Goal: Task Accomplishment & Management: Manage account settings

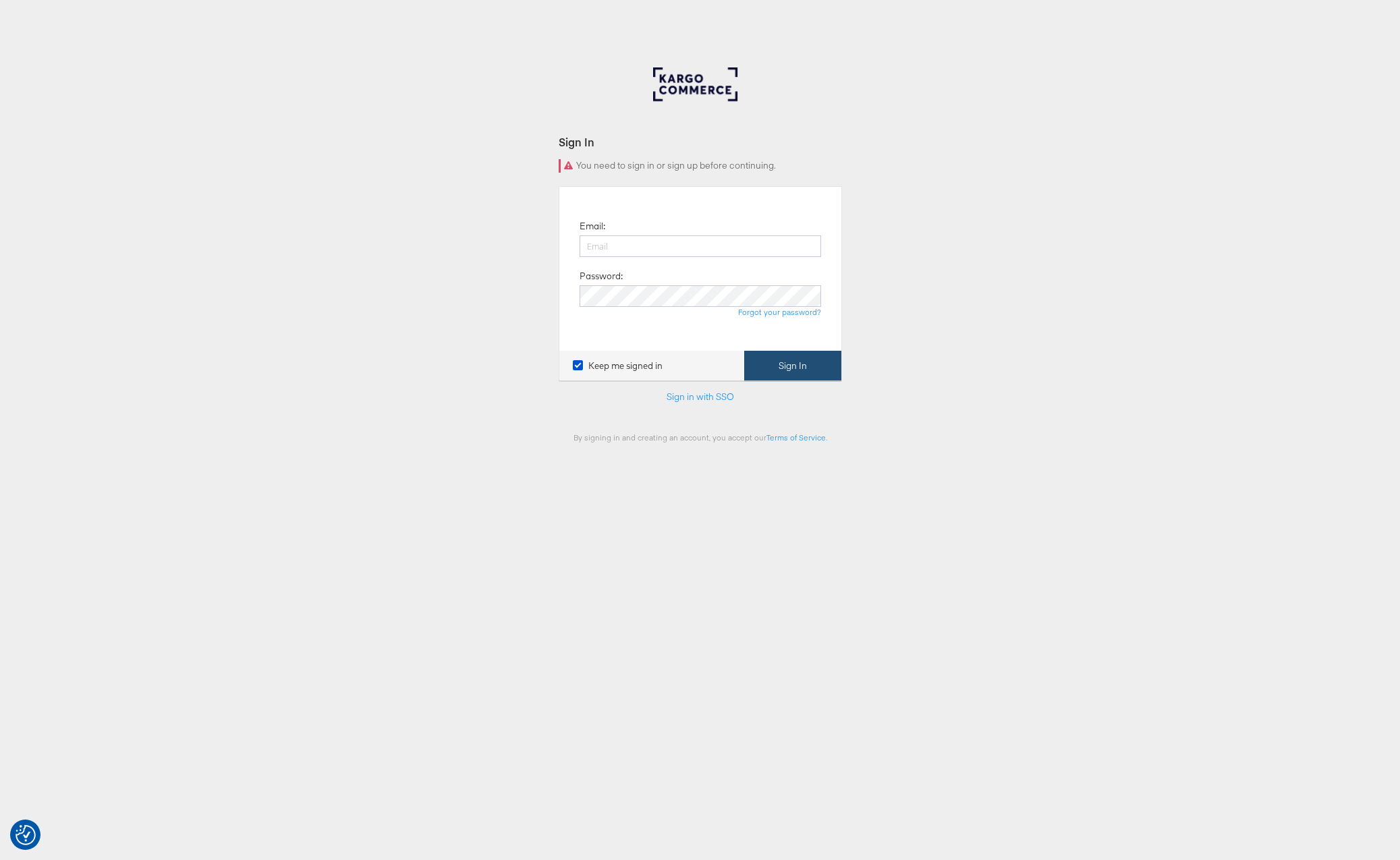
type input "[PERSON_NAME][EMAIL_ADDRESS][PERSON_NAME][DOMAIN_NAME]"
click at [799, 361] on button "Sign In" at bounding box center [793, 366] width 97 height 31
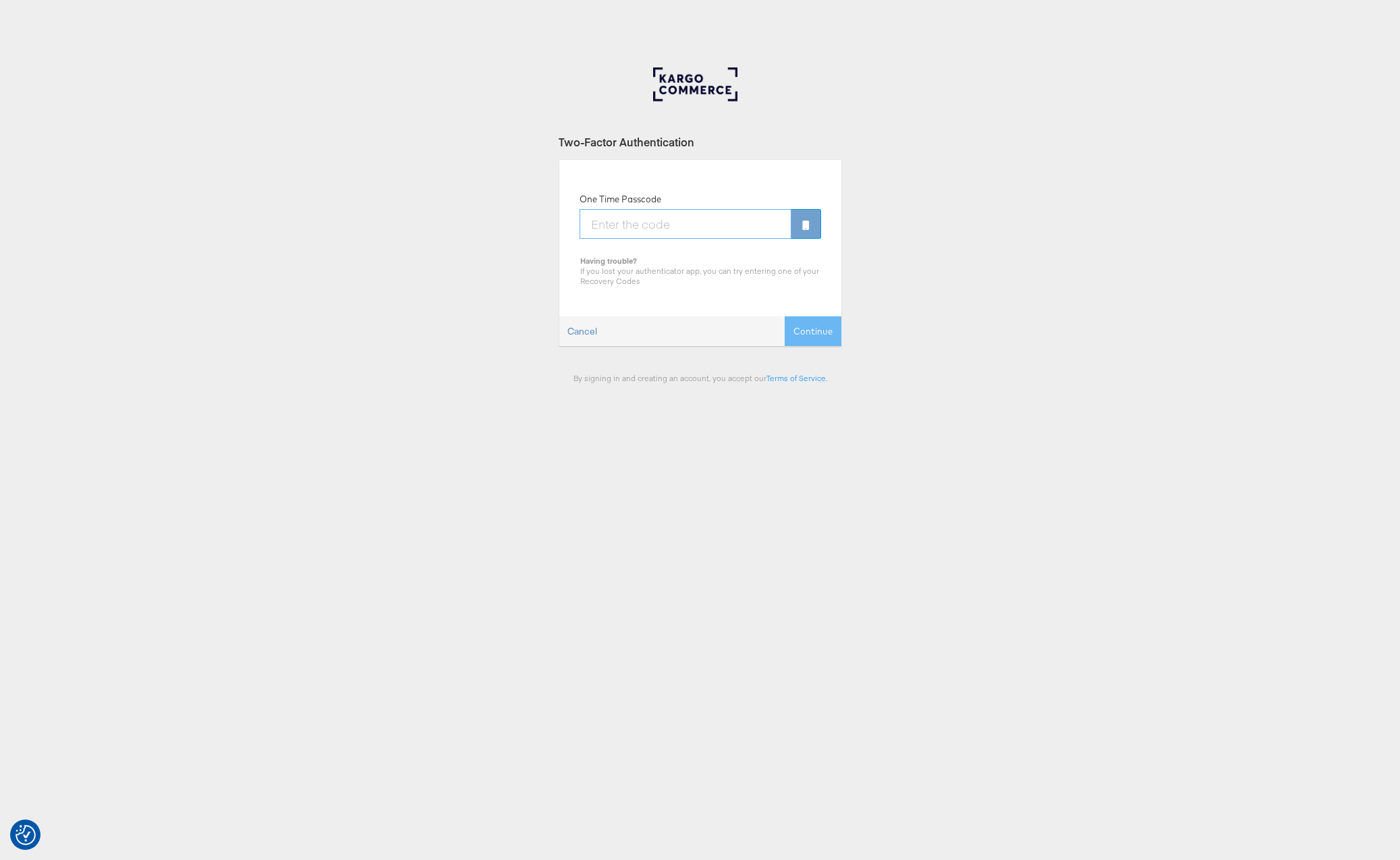
click at [663, 215] on input "One Time Passcode" at bounding box center [686, 224] width 212 height 30
click at [680, 229] on input "One Time Passcode" at bounding box center [686, 224] width 212 height 30
click at [610, 209] on input "One Time Passcode" at bounding box center [686, 224] width 212 height 30
type input "435543"
click at [820, 343] on button "Continue" at bounding box center [813, 331] width 57 height 31
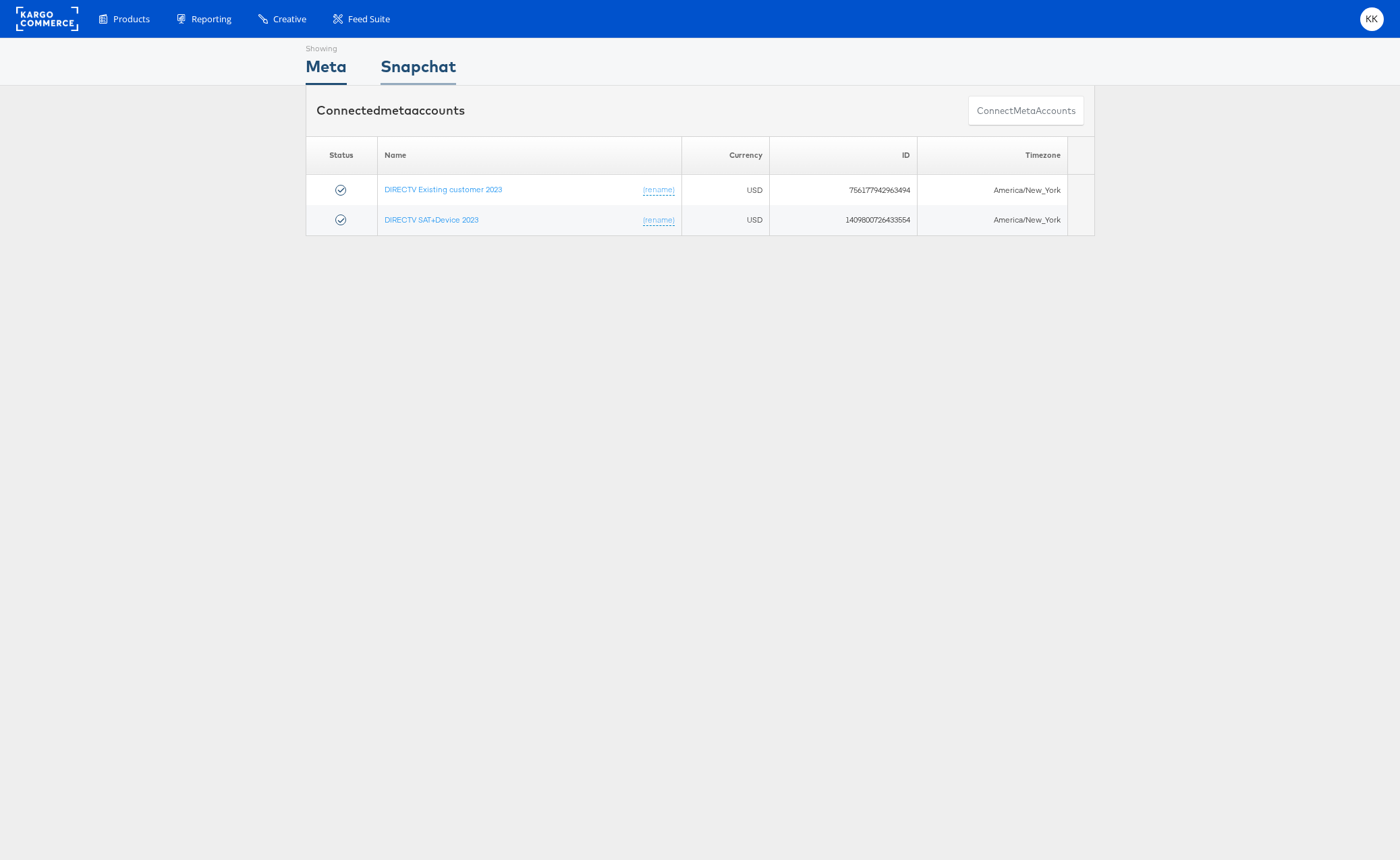
click at [435, 81] on div "Snapchat" at bounding box center [419, 69] width 75 height 31
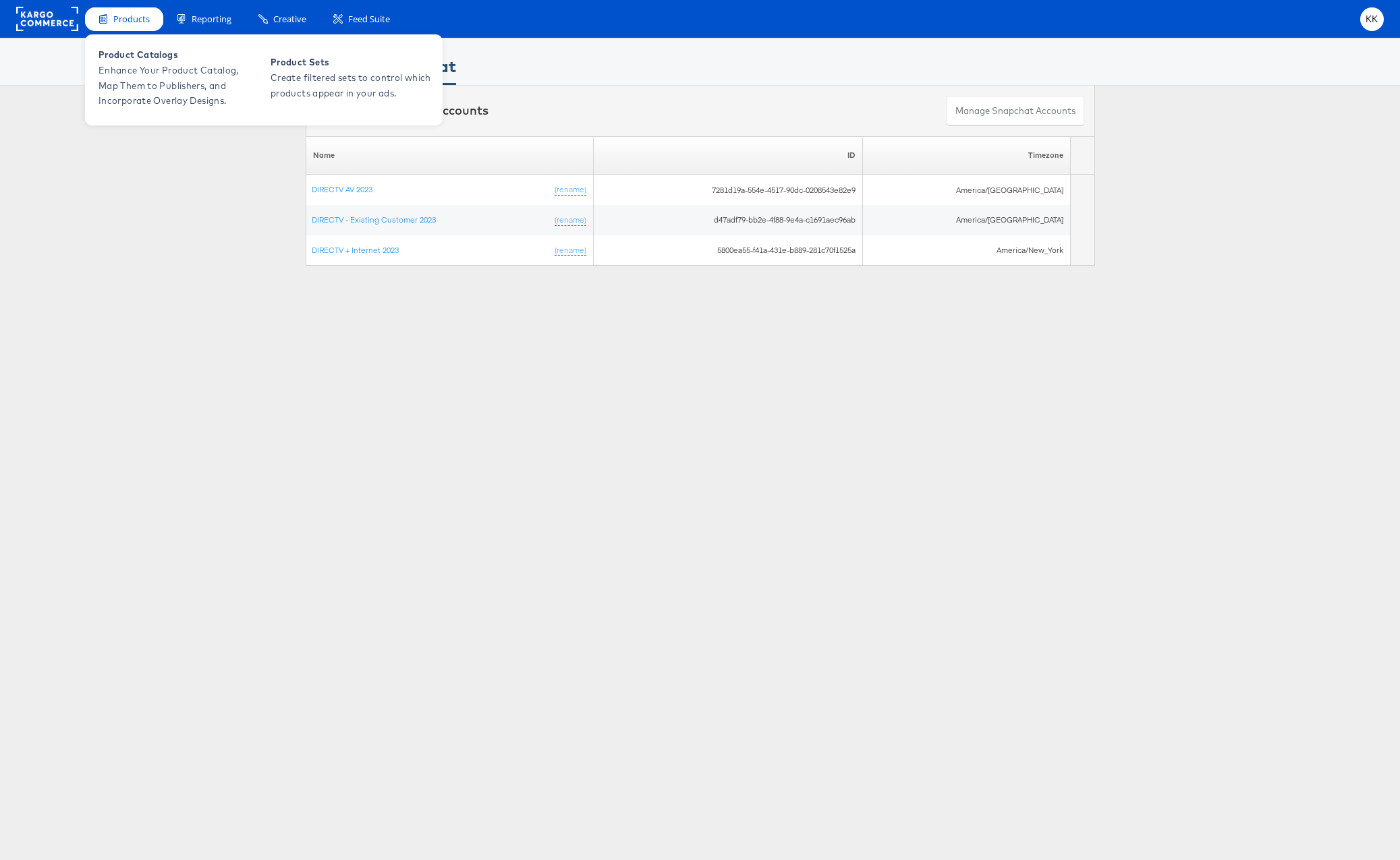
click at [126, 10] on div "Products" at bounding box center [124, 19] width 78 height 24
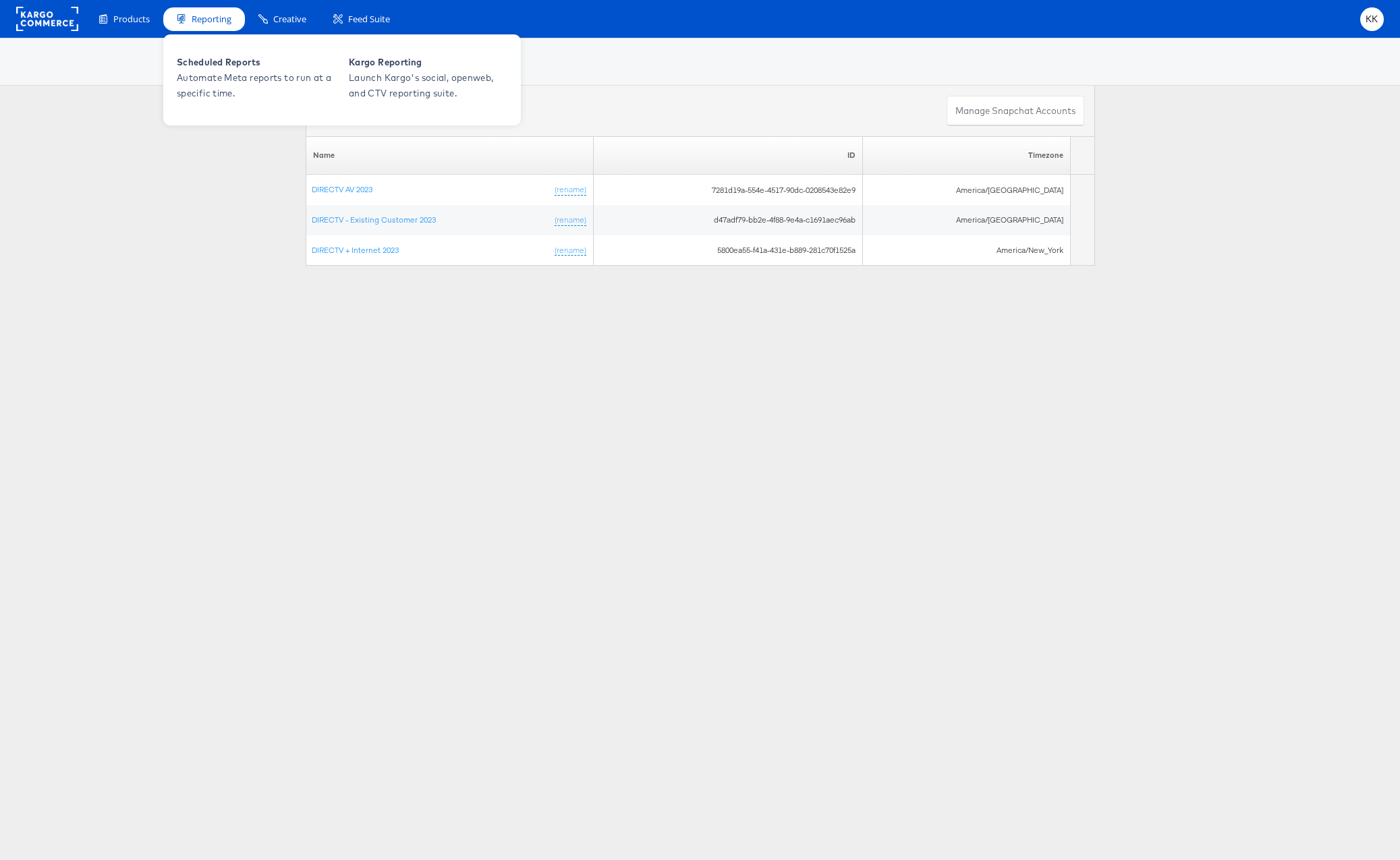
click at [220, 33] on div "Scheduled Reports Automate Meta reports to run at a specific time. Kargo Report…" at bounding box center [342, 77] width 357 height 94
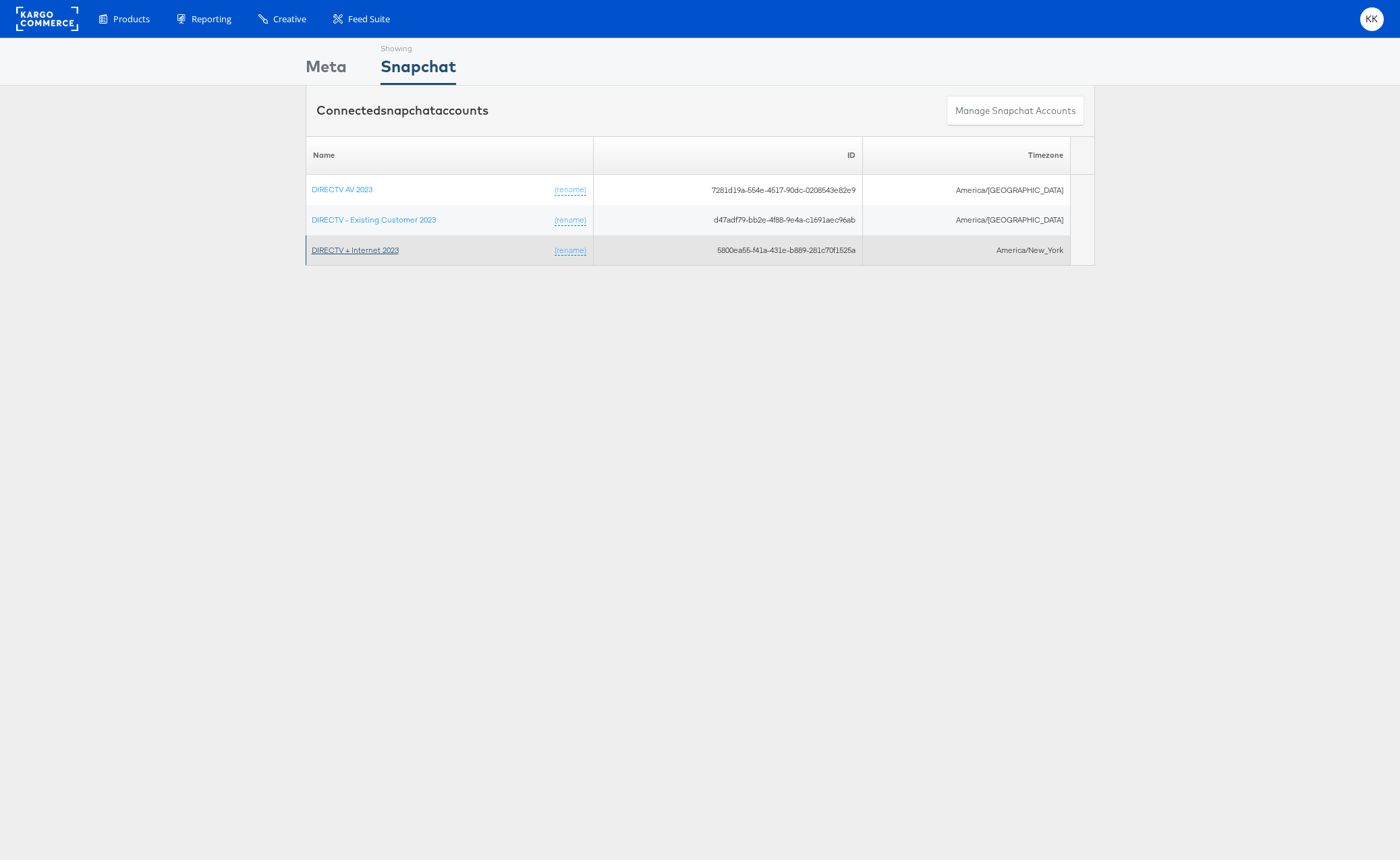
click at [353, 252] on link "DIRECTV + Internet 2023" at bounding box center [355, 250] width 87 height 10
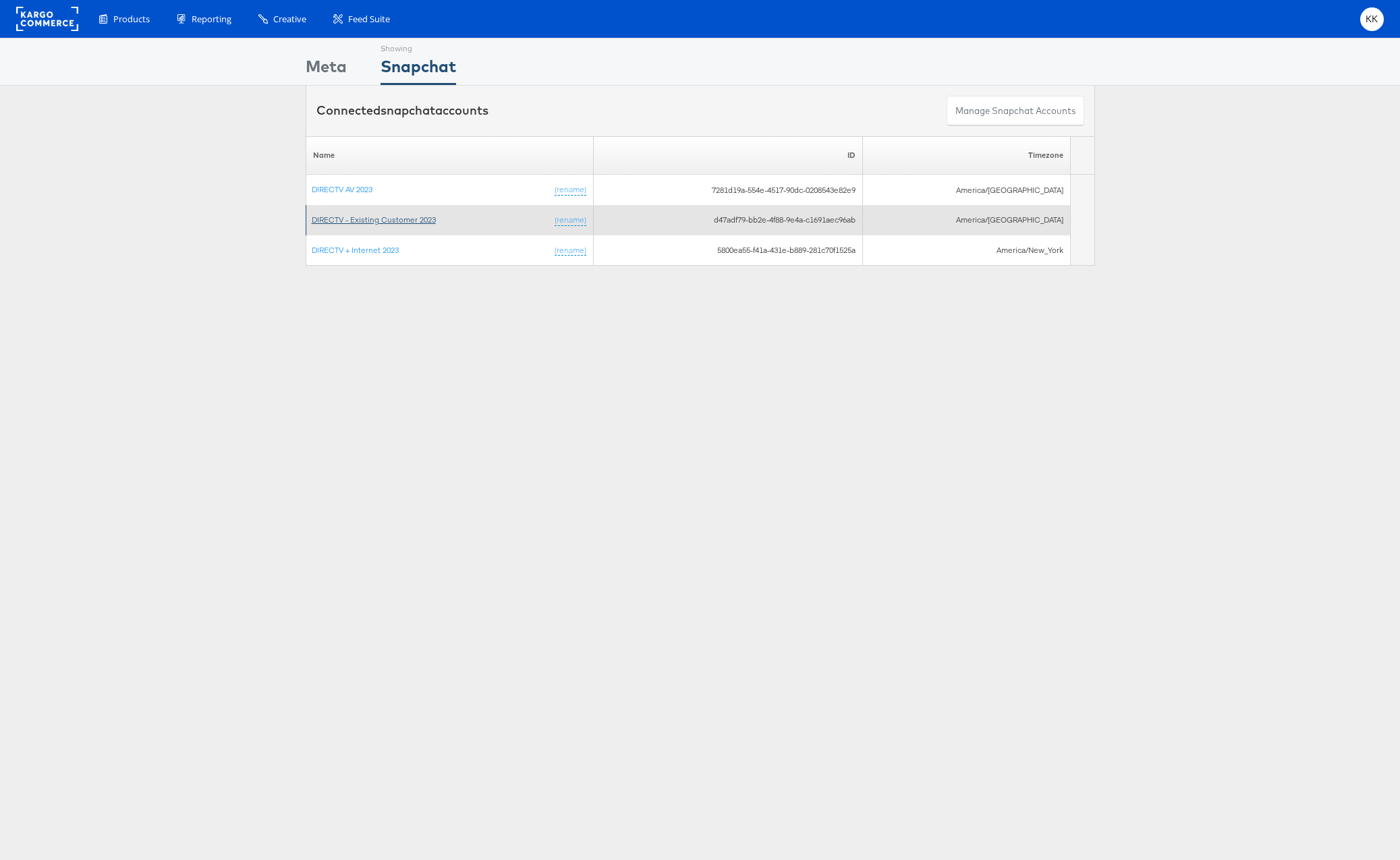
click at [381, 220] on link "DIRECTV - Existing Customer 2023" at bounding box center [373, 219] width 124 height 10
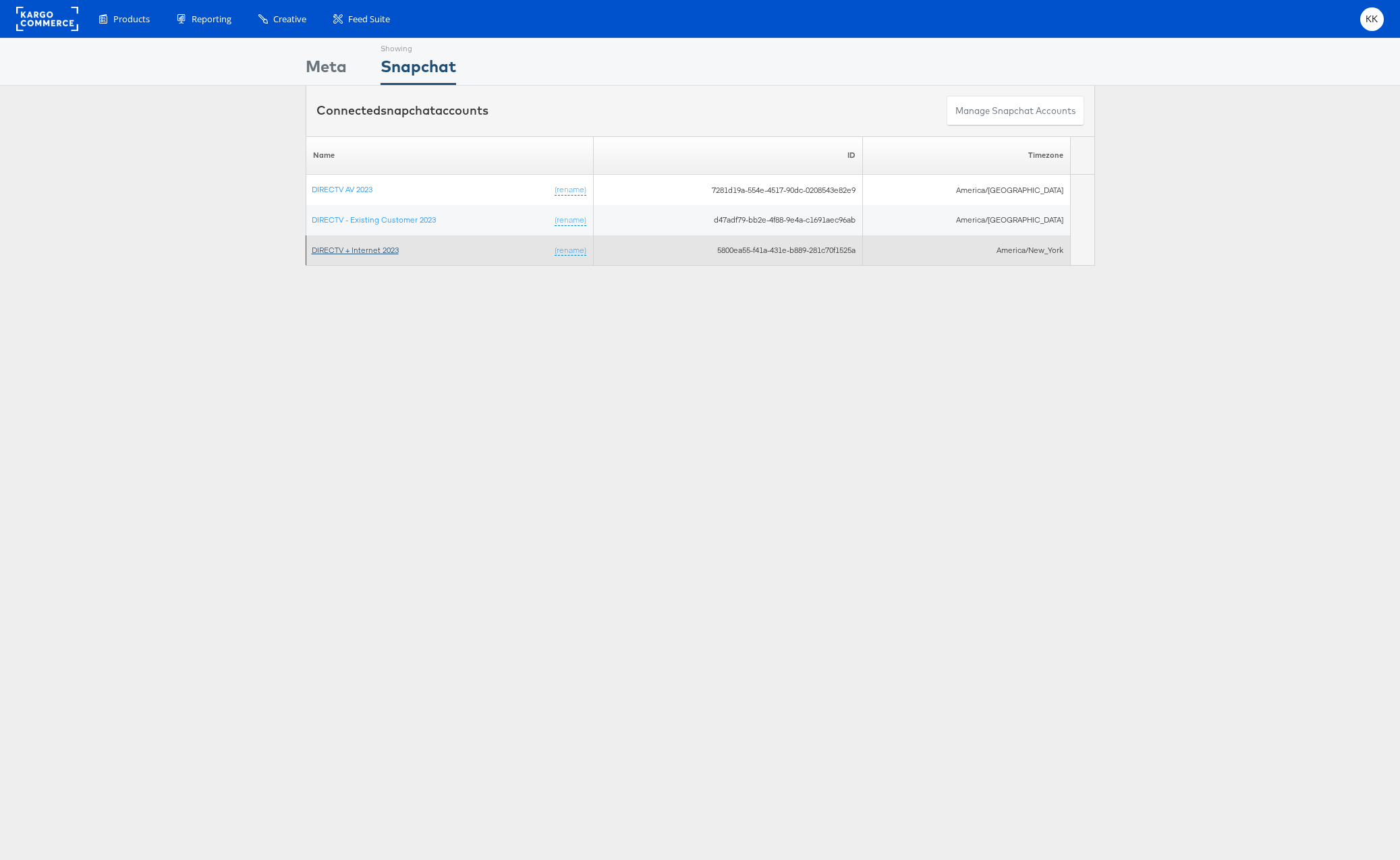
click at [355, 254] on link "DIRECTV + Internet 2023" at bounding box center [355, 250] width 87 height 10
click at [361, 243] on td "DIRECTV + Internet 2023 (rename)" at bounding box center [449, 250] width 288 height 31
click at [360, 246] on link "DIRECTV + Internet 2023" at bounding box center [355, 250] width 87 height 10
click at [364, 250] on link "DIRECTV + Internet 2023" at bounding box center [355, 250] width 87 height 10
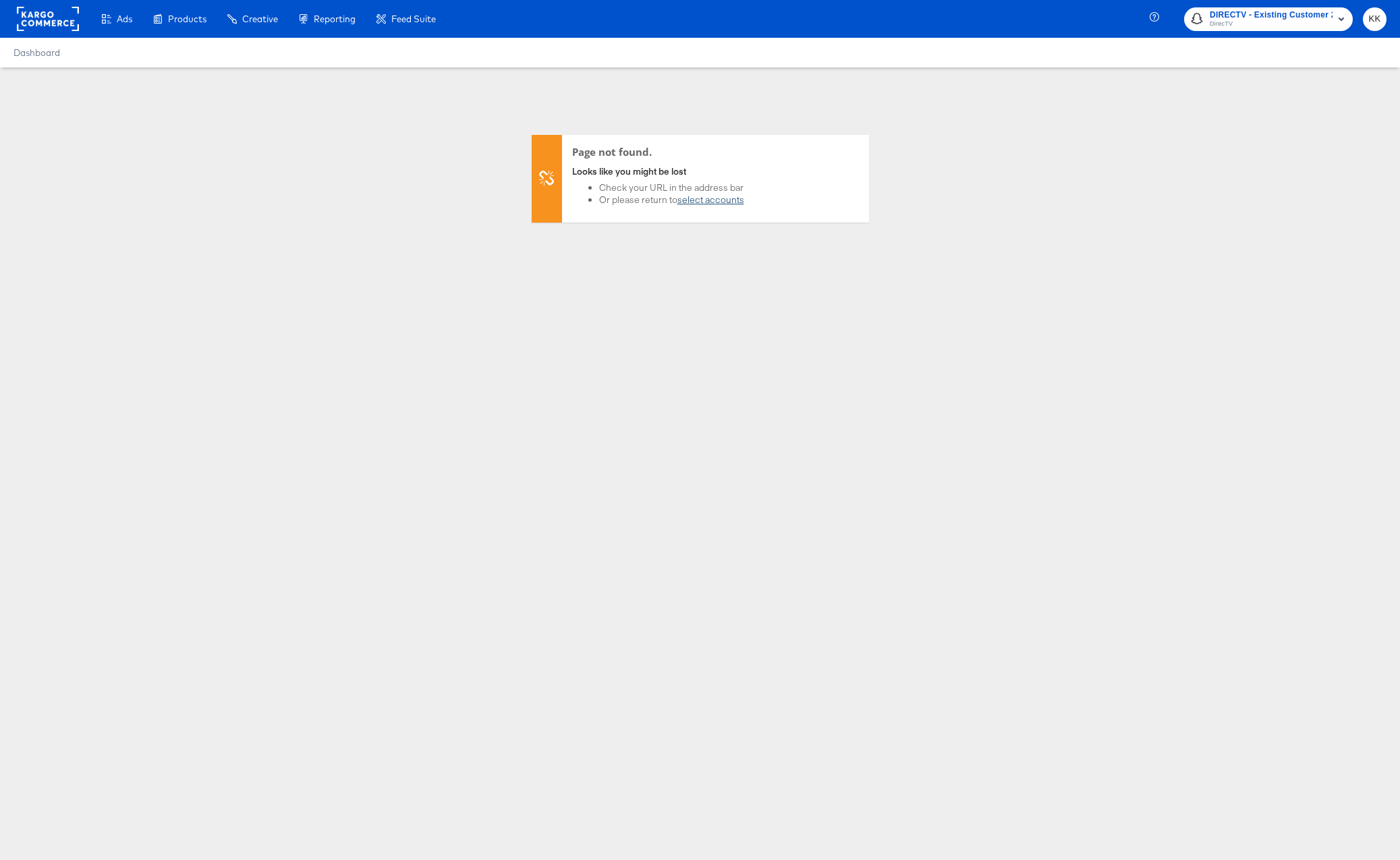
click at [707, 201] on link "select accounts" at bounding box center [710, 199] width 66 height 12
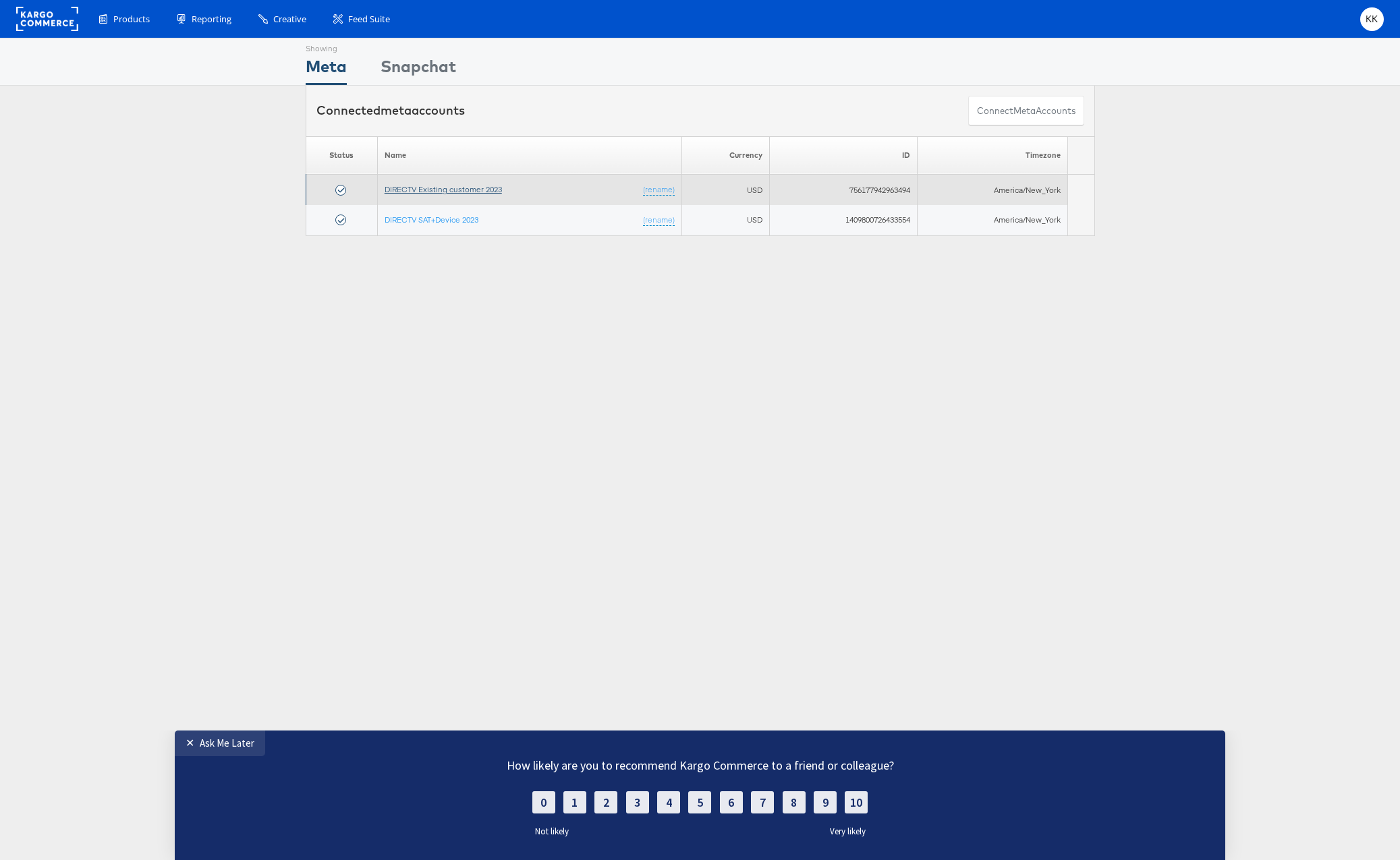
click at [471, 186] on link "DIRECTV Existing customer 2023" at bounding box center [444, 189] width 117 height 10
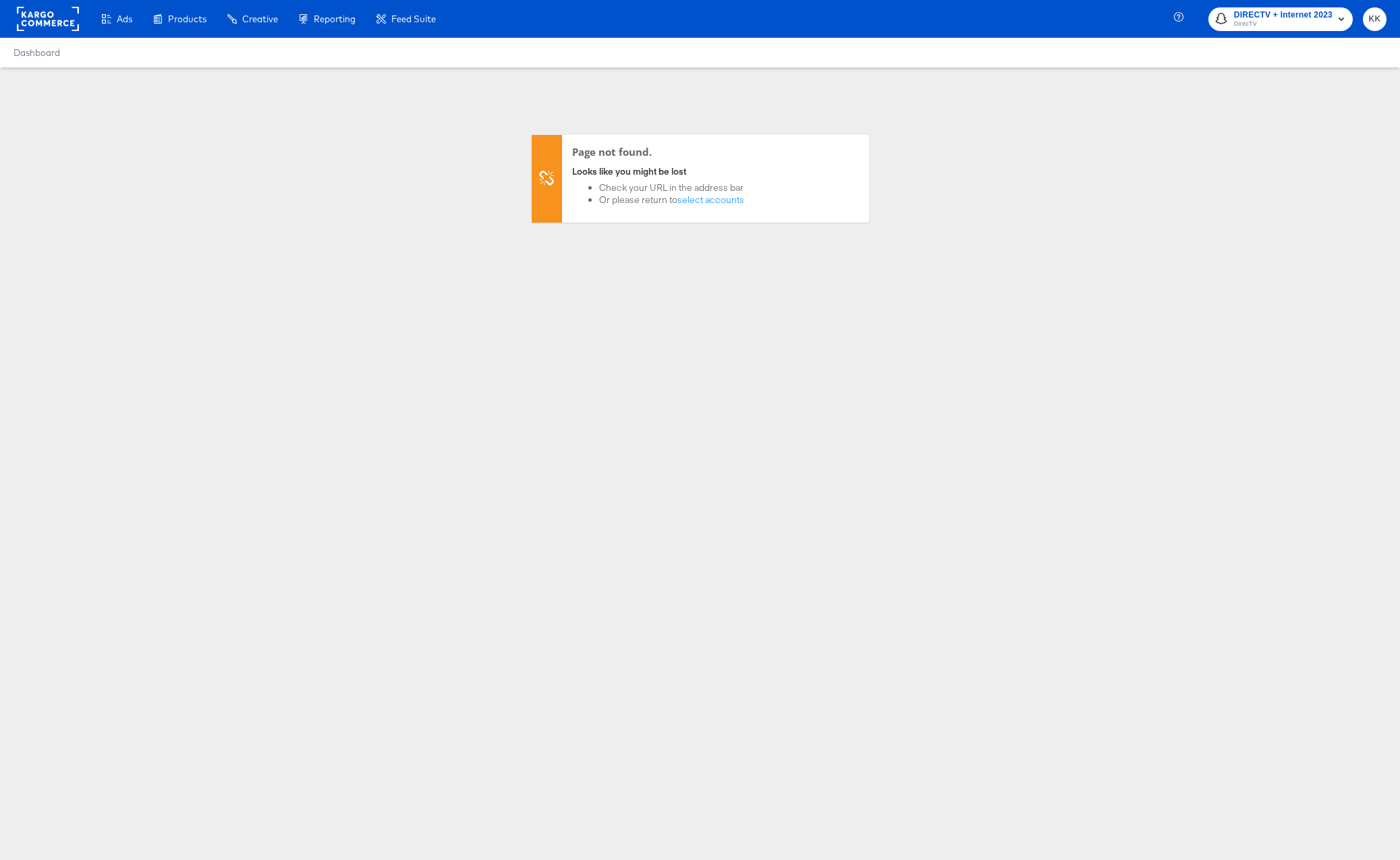
click at [480, 320] on div "Page not found. Looks like you might be lost Check your URL in the address bar …" at bounding box center [700, 236] width 1400 height 337
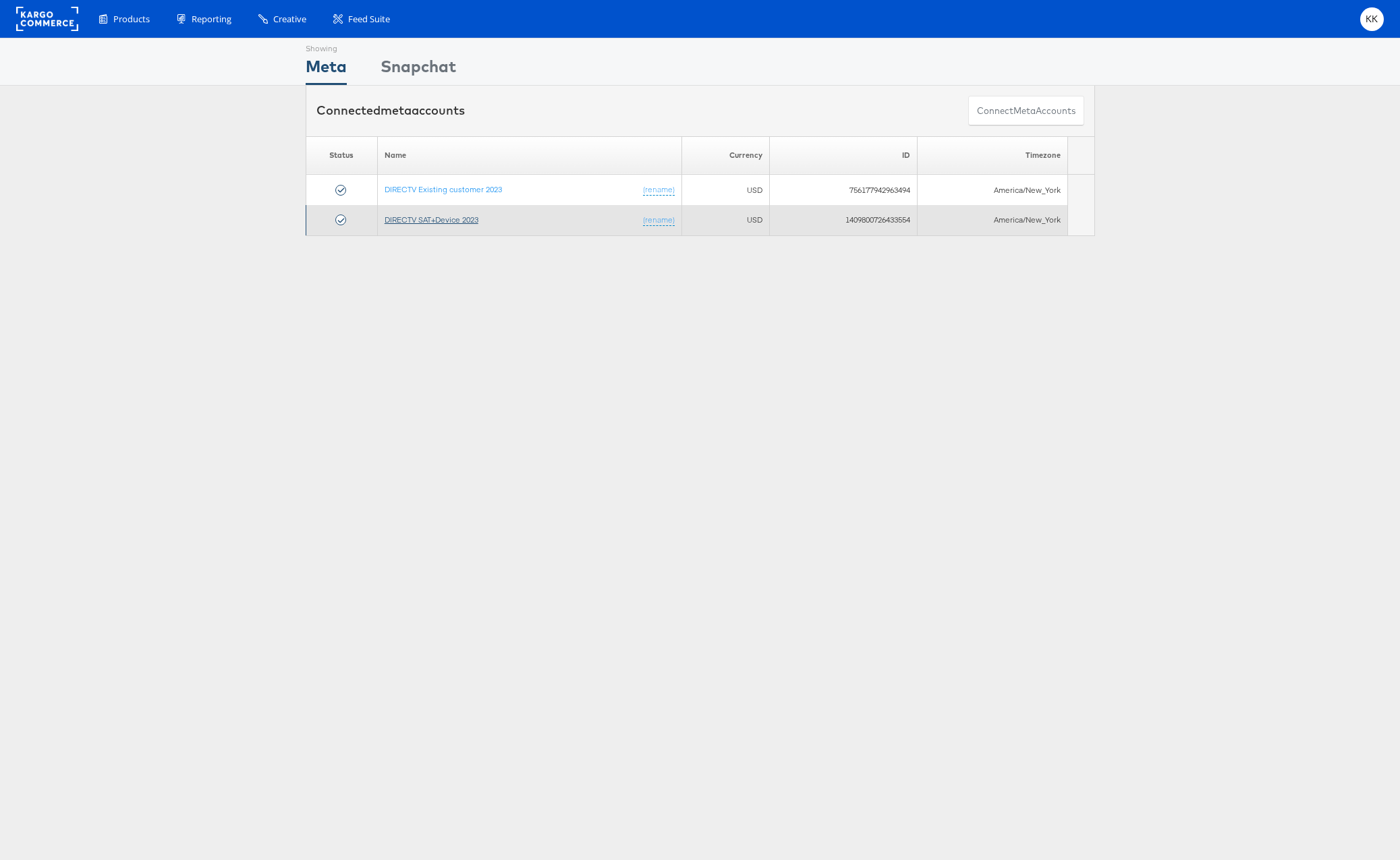
click at [402, 216] on link "DIRECTV SAT+Device 2023" at bounding box center [432, 219] width 94 height 10
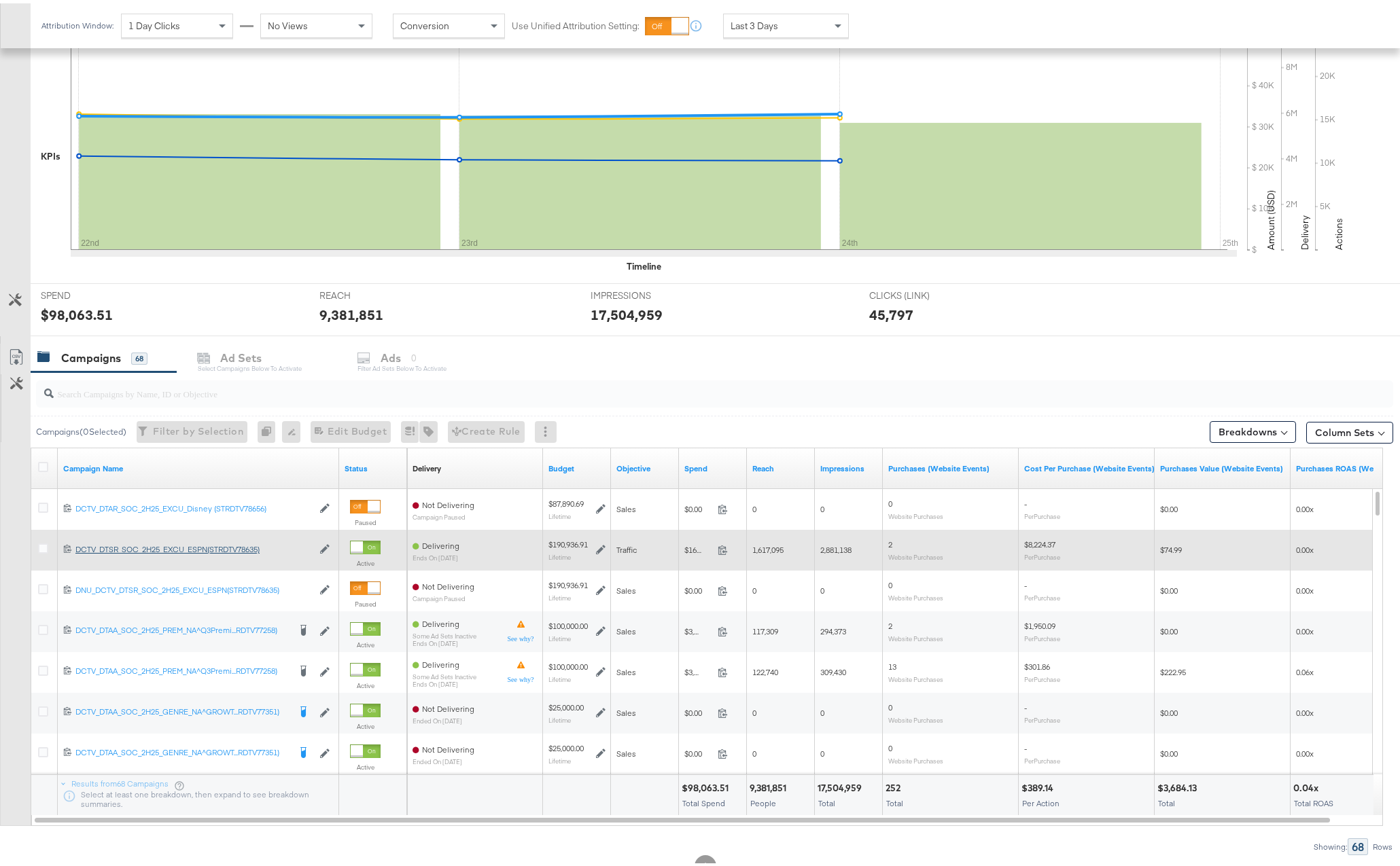
scroll to position [222, 0]
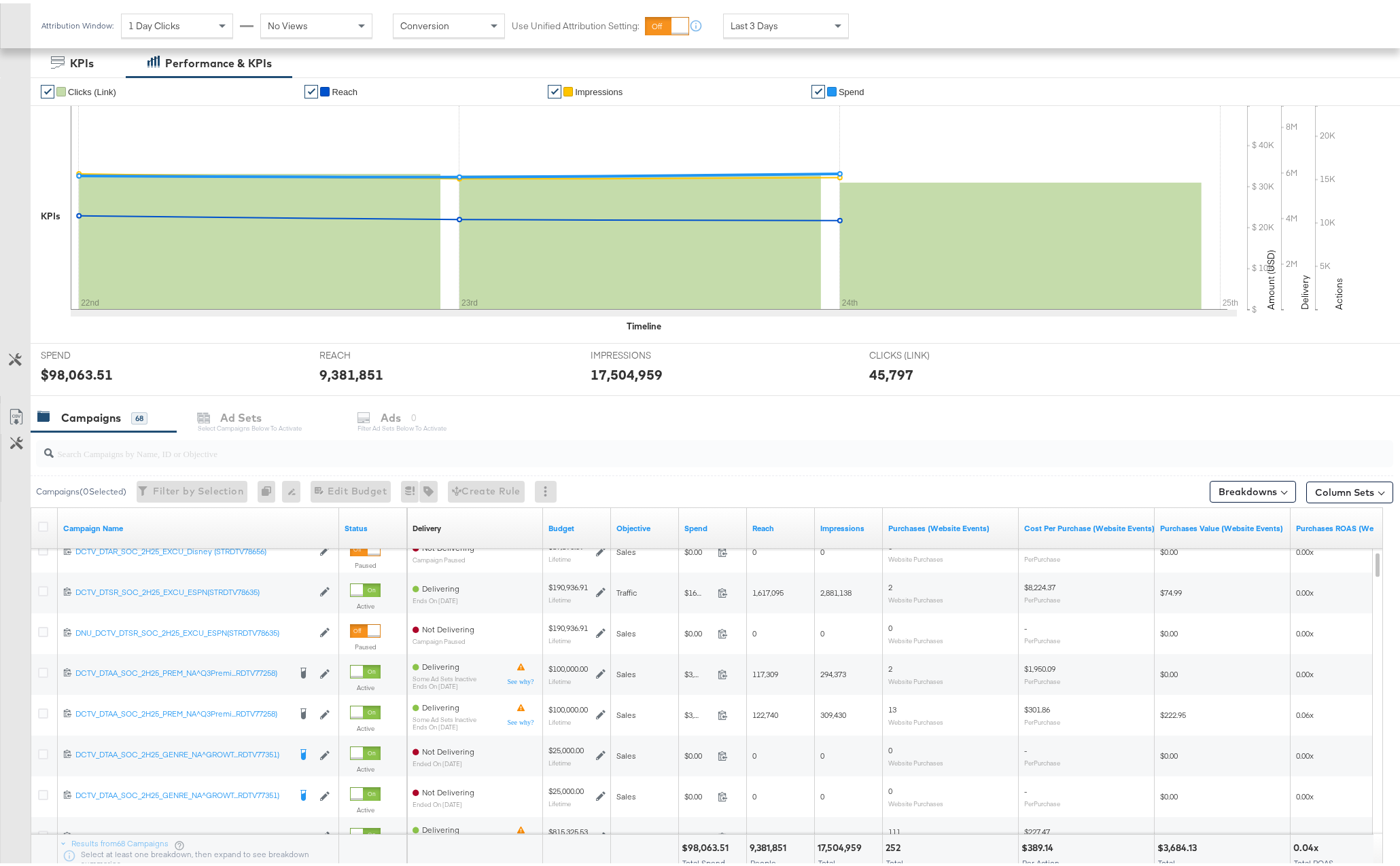
click at [368, 533] on div "Status" at bounding box center [373, 525] width 68 height 22
click at [362, 526] on link "Status" at bounding box center [373, 524] width 57 height 11
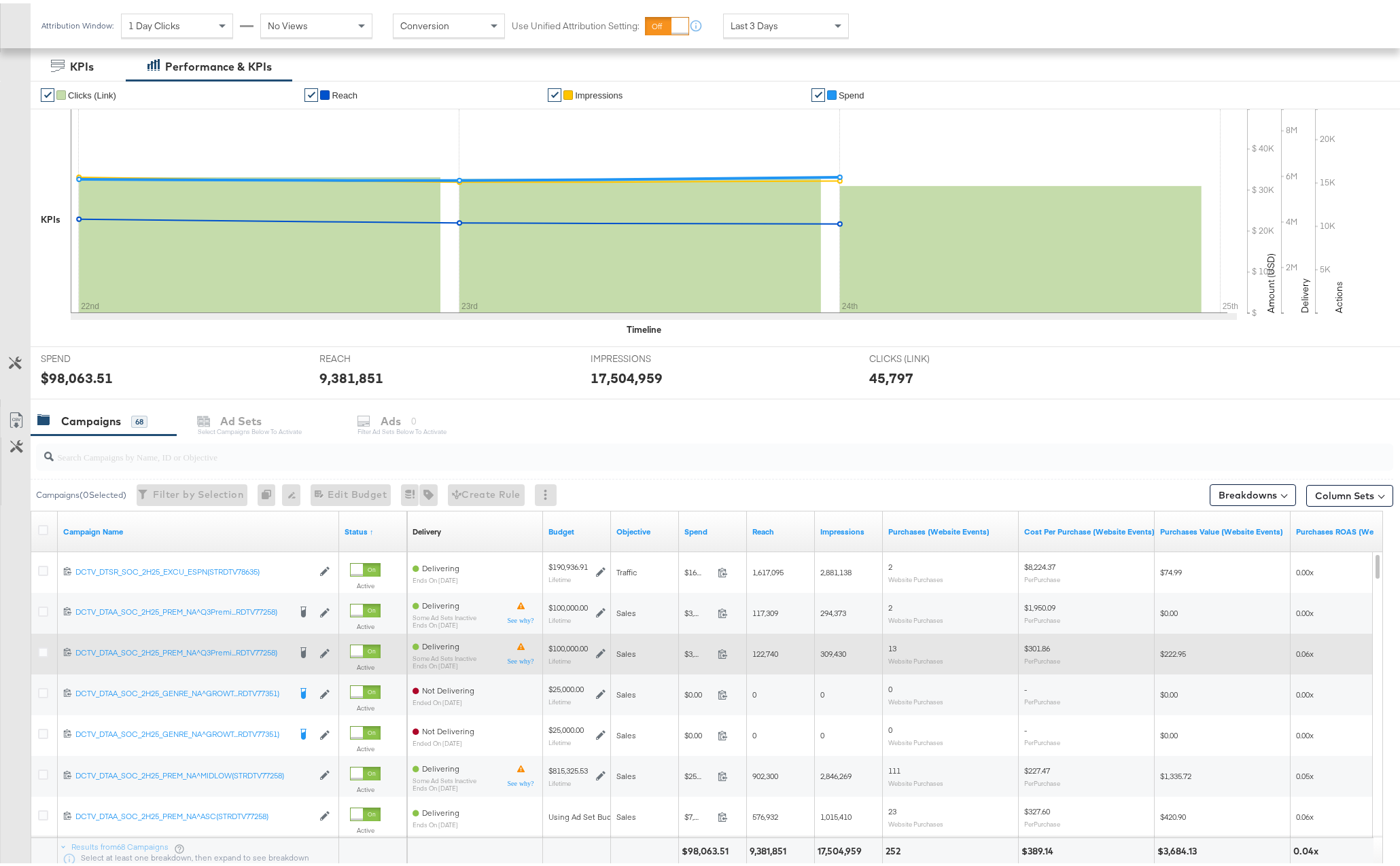
scroll to position [210, 0]
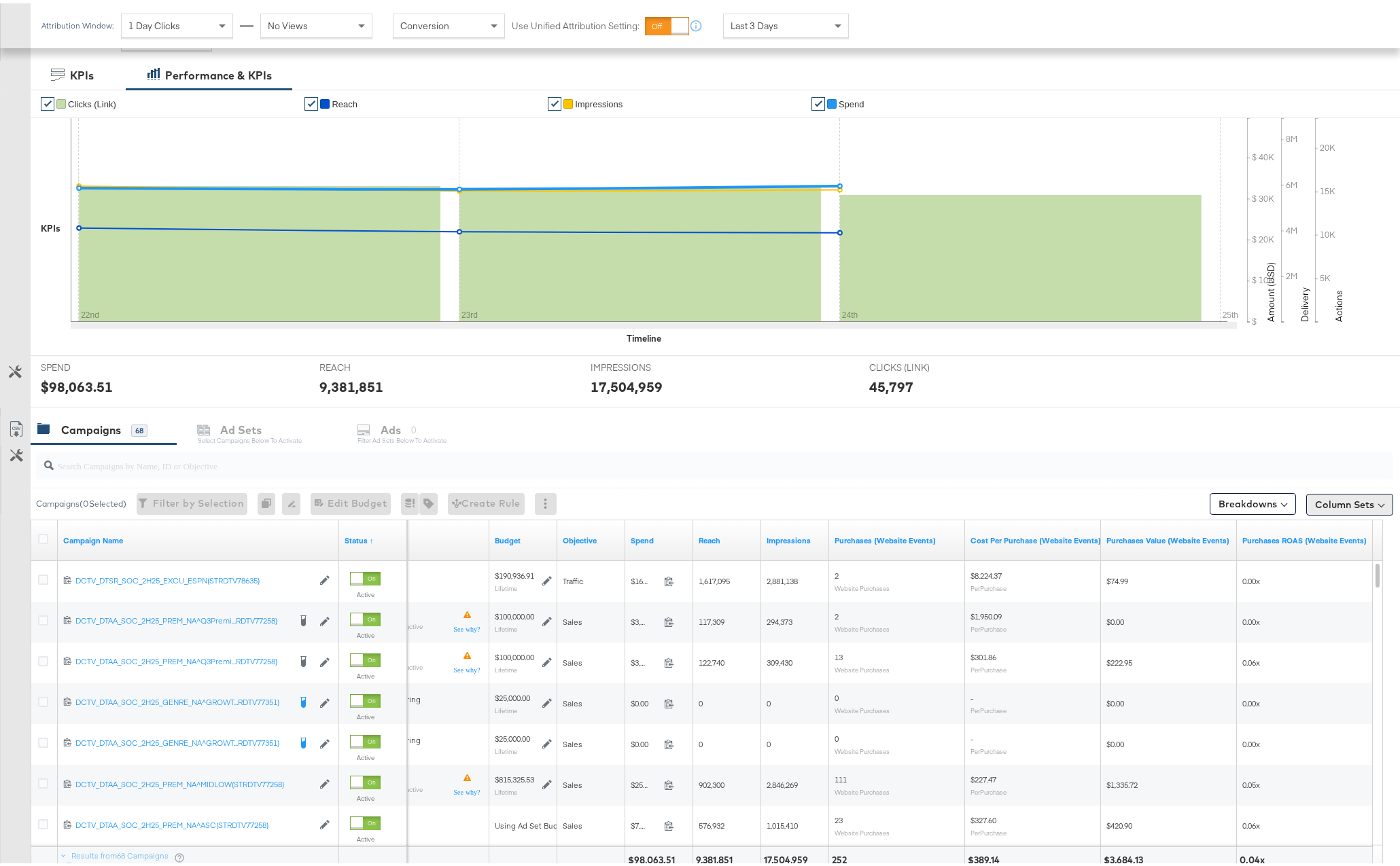
click at [1346, 503] on button "Column Sets" at bounding box center [1349, 501] width 87 height 22
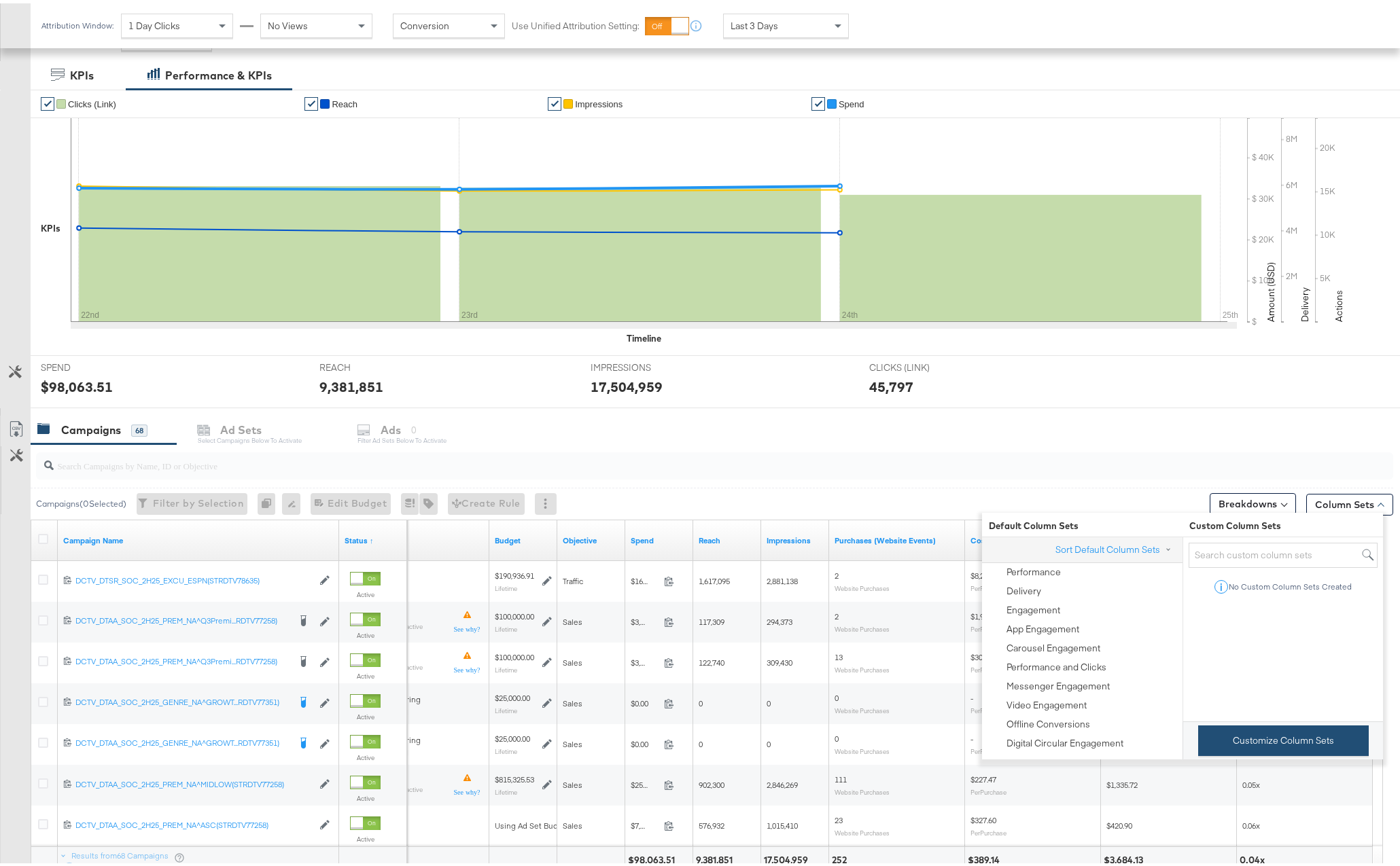
click at [1320, 752] on button "Customize Column Sets" at bounding box center [1283, 737] width 171 height 31
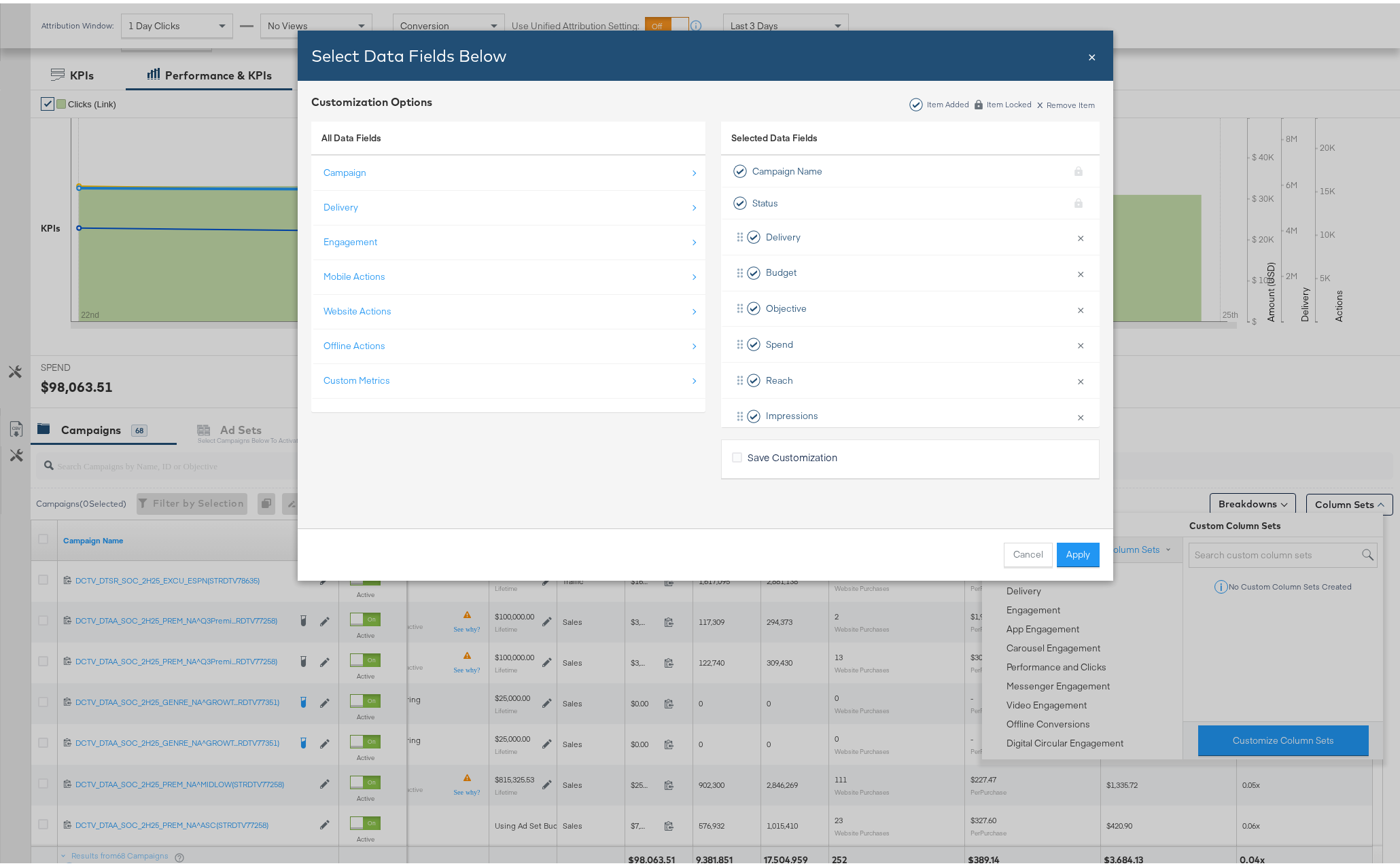
click at [826, 134] on div "Selected Data Fields" at bounding box center [909, 135] width 379 height 35
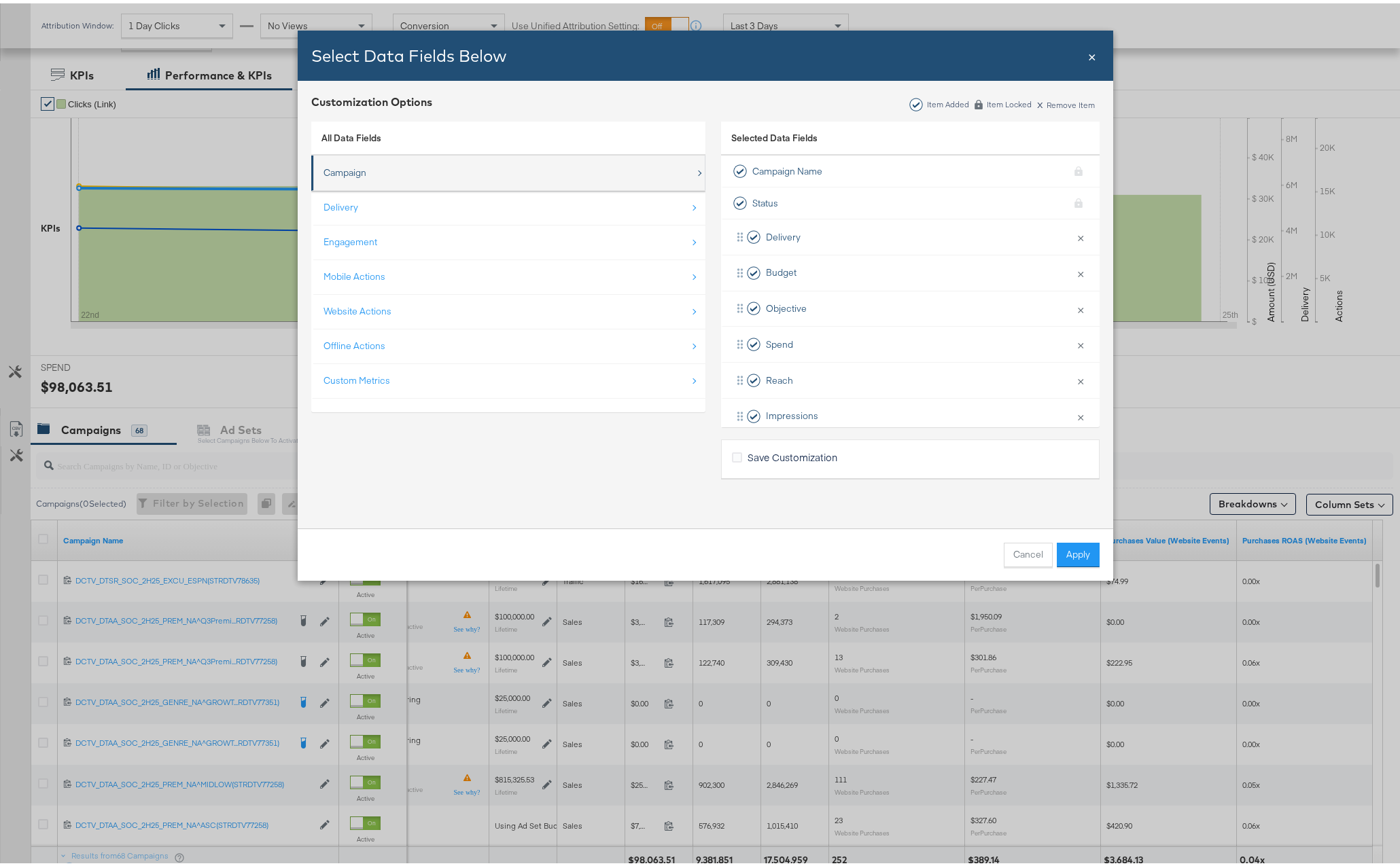
click at [432, 167] on div "Campaign" at bounding box center [510, 170] width 372 height 28
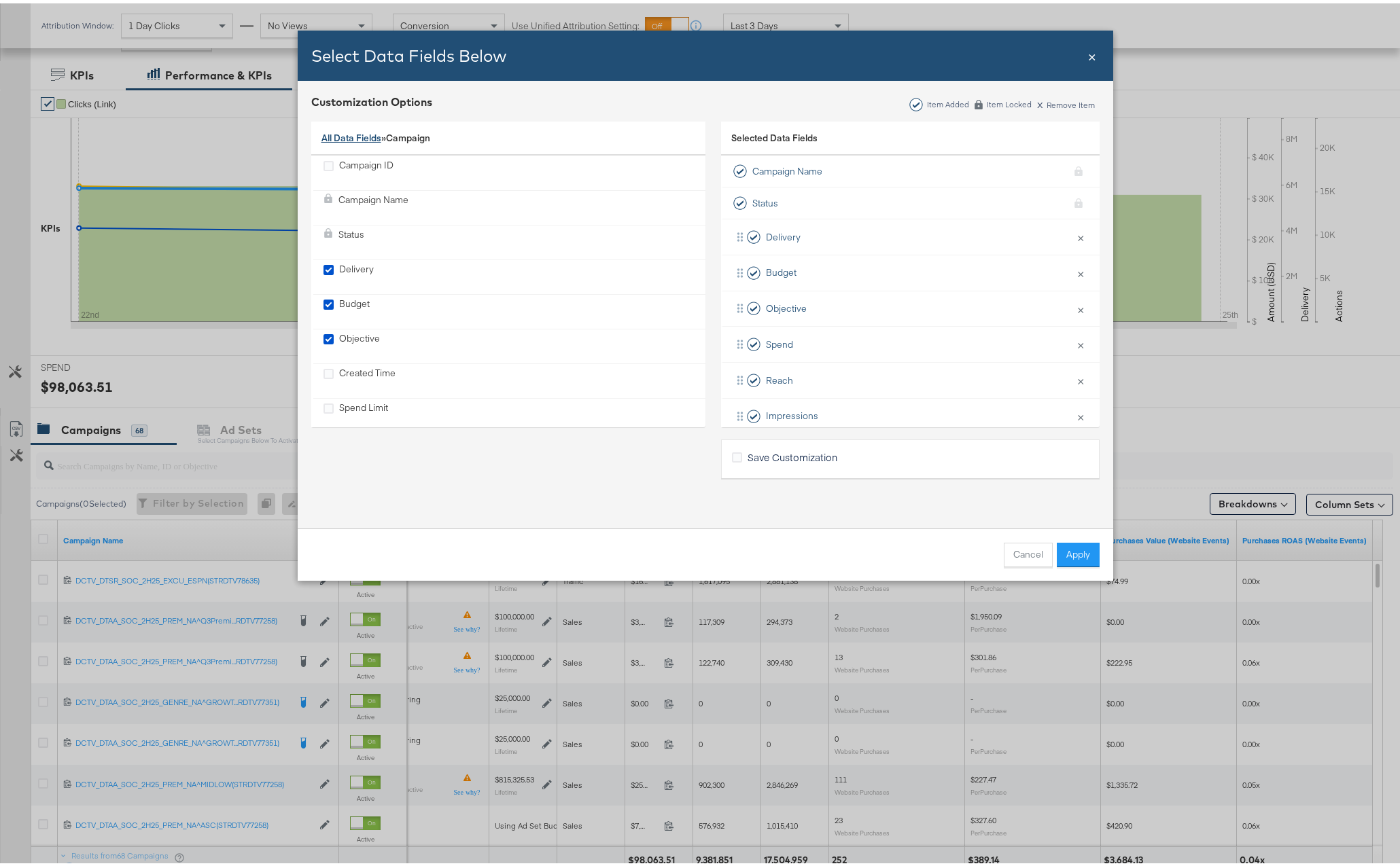
click at [349, 139] on link "All Data Fields" at bounding box center [352, 135] width 60 height 12
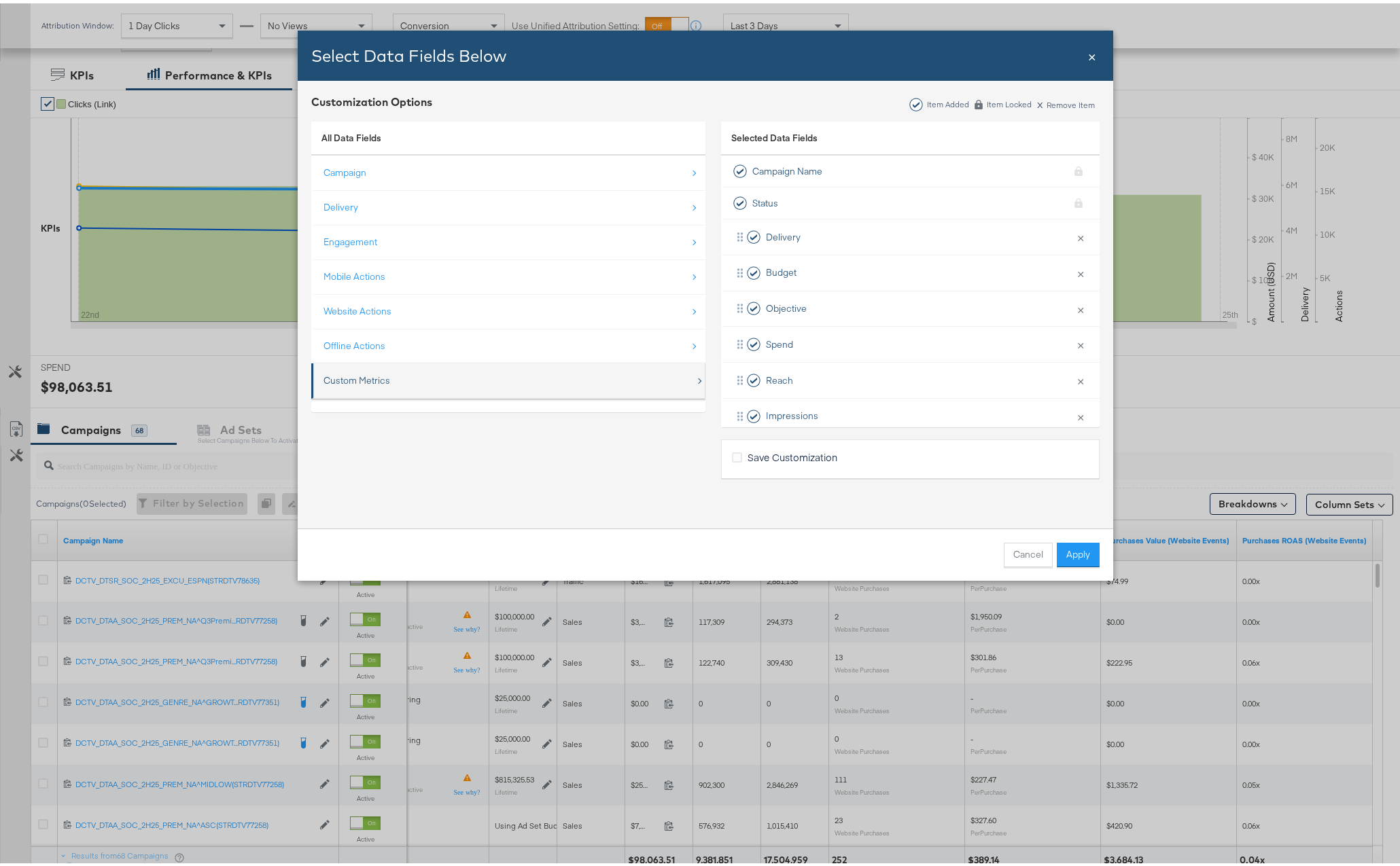
click at [393, 372] on div "Custom Metrics" at bounding box center [510, 378] width 372 height 28
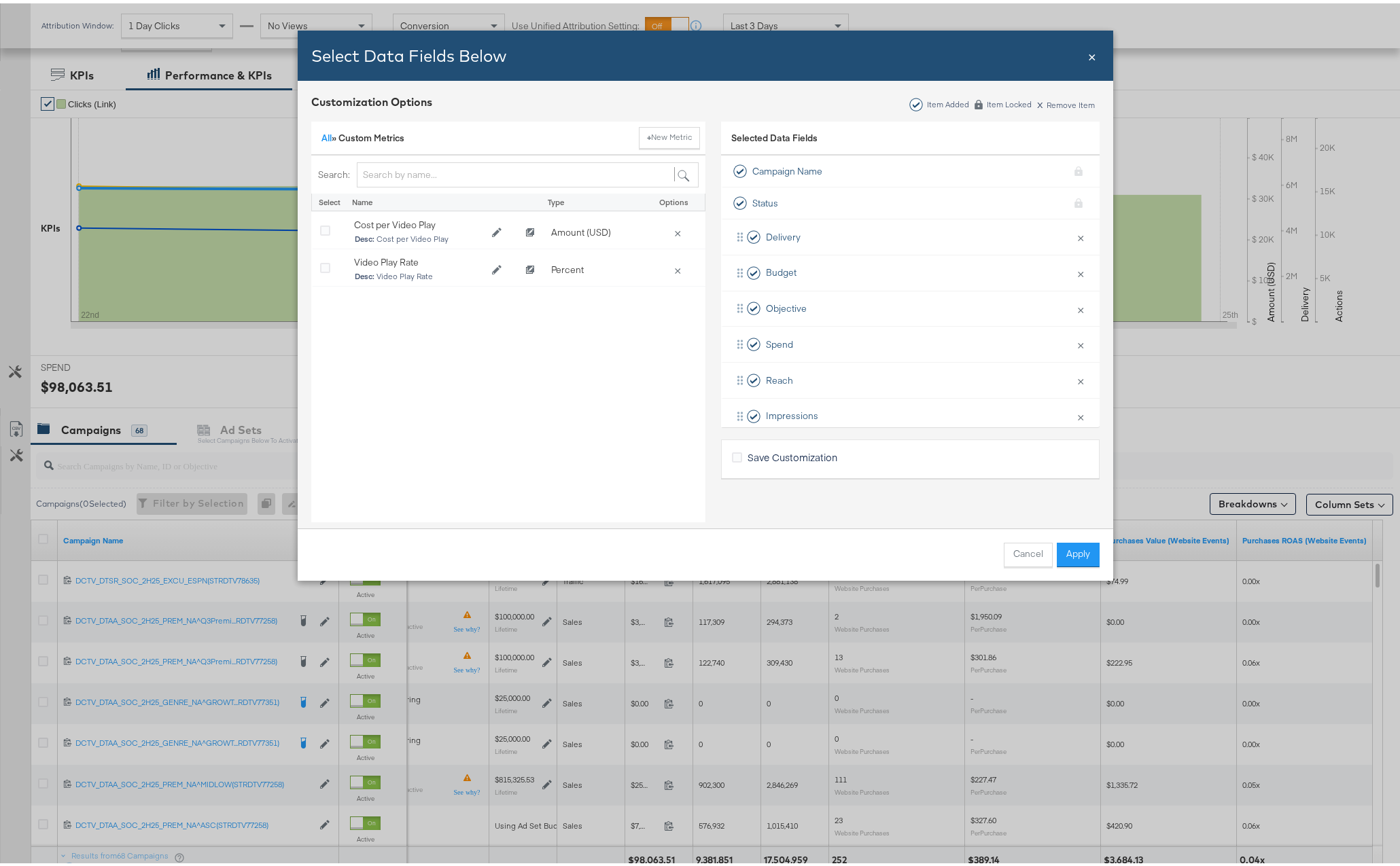
drag, startPoint x: 332, startPoint y: 143, endPoint x: 298, endPoint y: 118, distance: 42.2
click at [329, 143] on div "All » Custom Metrics + New Metric" at bounding box center [508, 135] width 394 height 35
click at [322, 135] on link "All" at bounding box center [327, 135] width 10 height 12
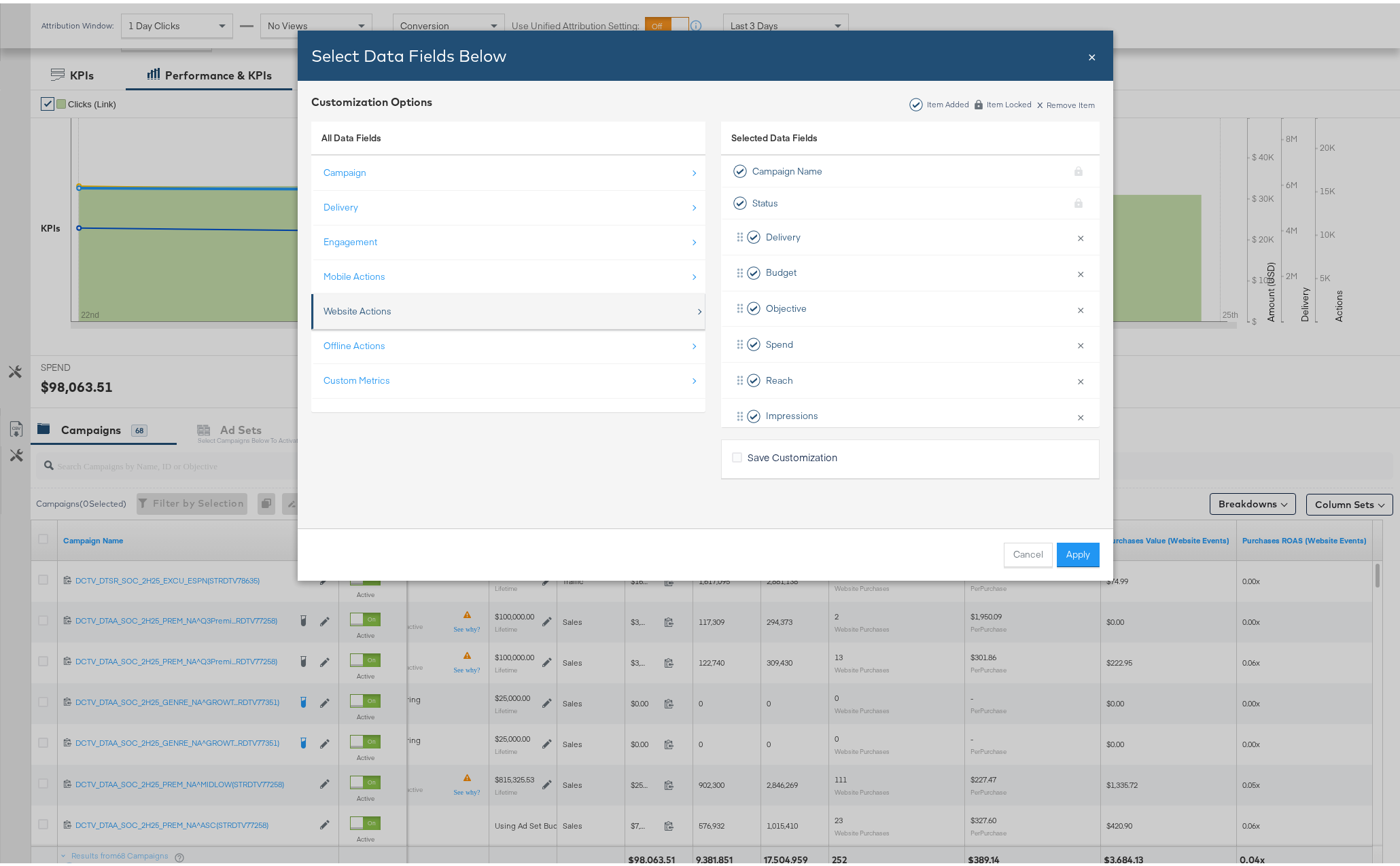
click at [392, 309] on div "Website Actions" at bounding box center [510, 308] width 372 height 28
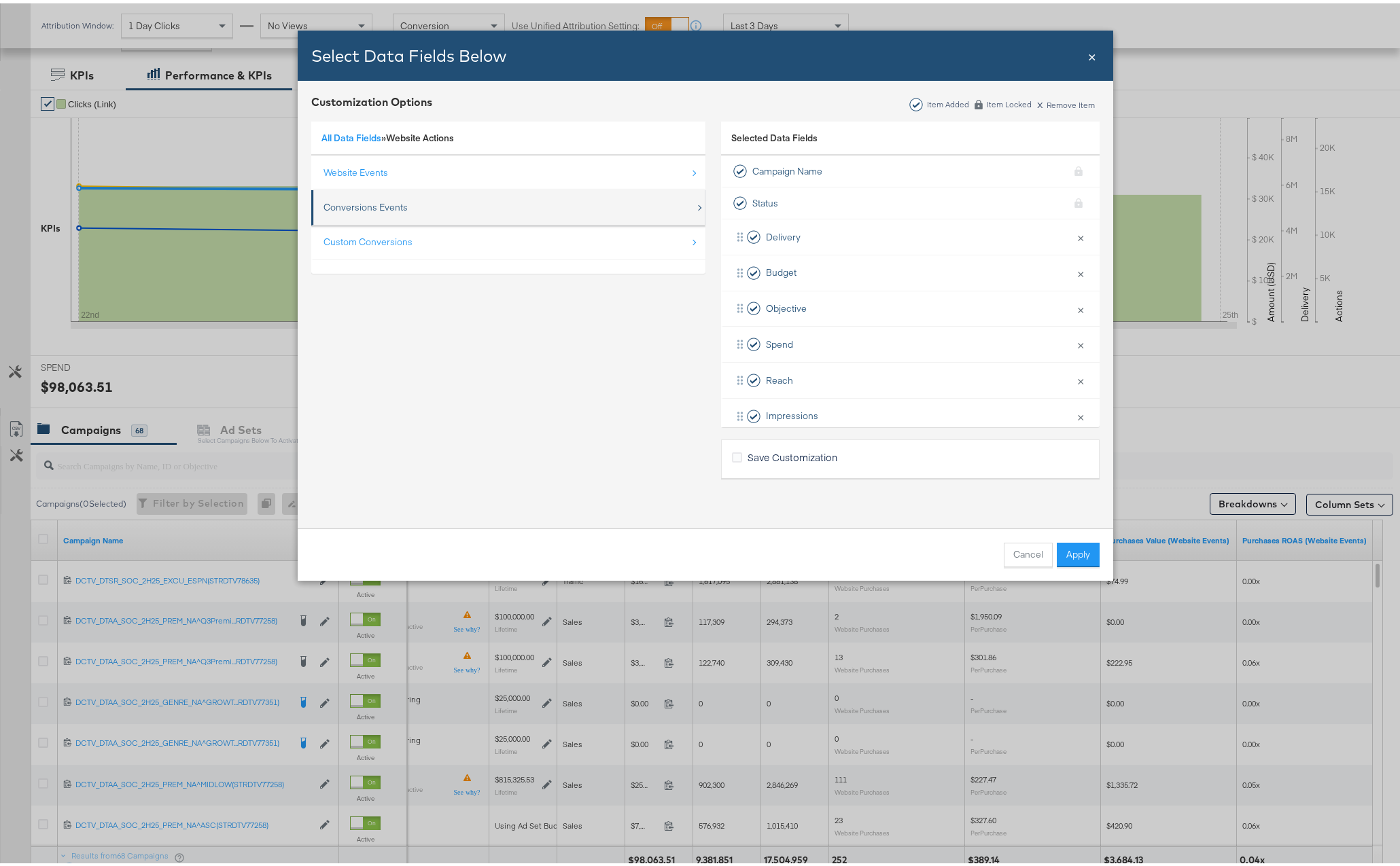
click at [331, 201] on div "Conversions Events" at bounding box center [366, 204] width 84 height 13
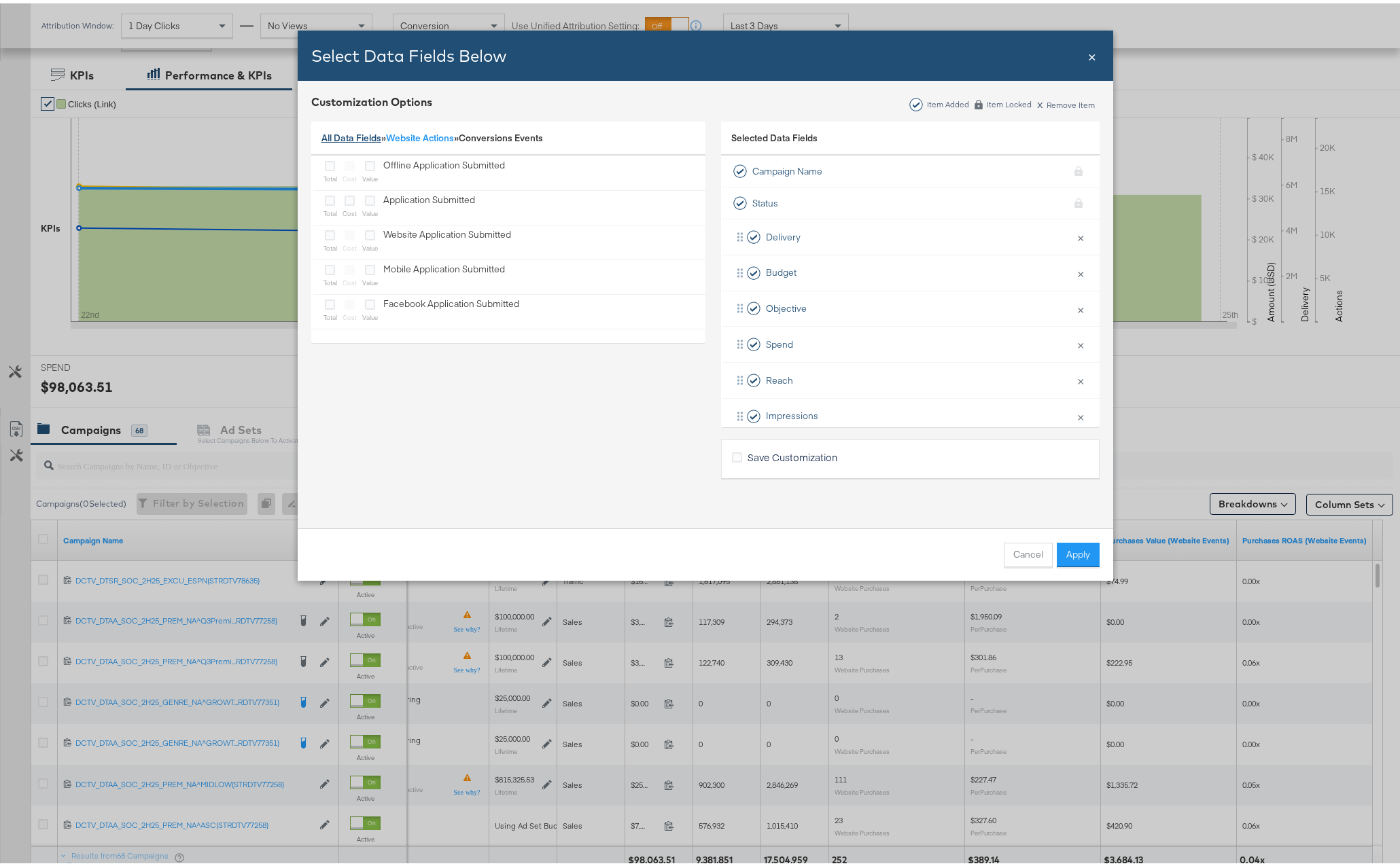
click at [328, 129] on link "All Data Fields" at bounding box center [352, 135] width 60 height 12
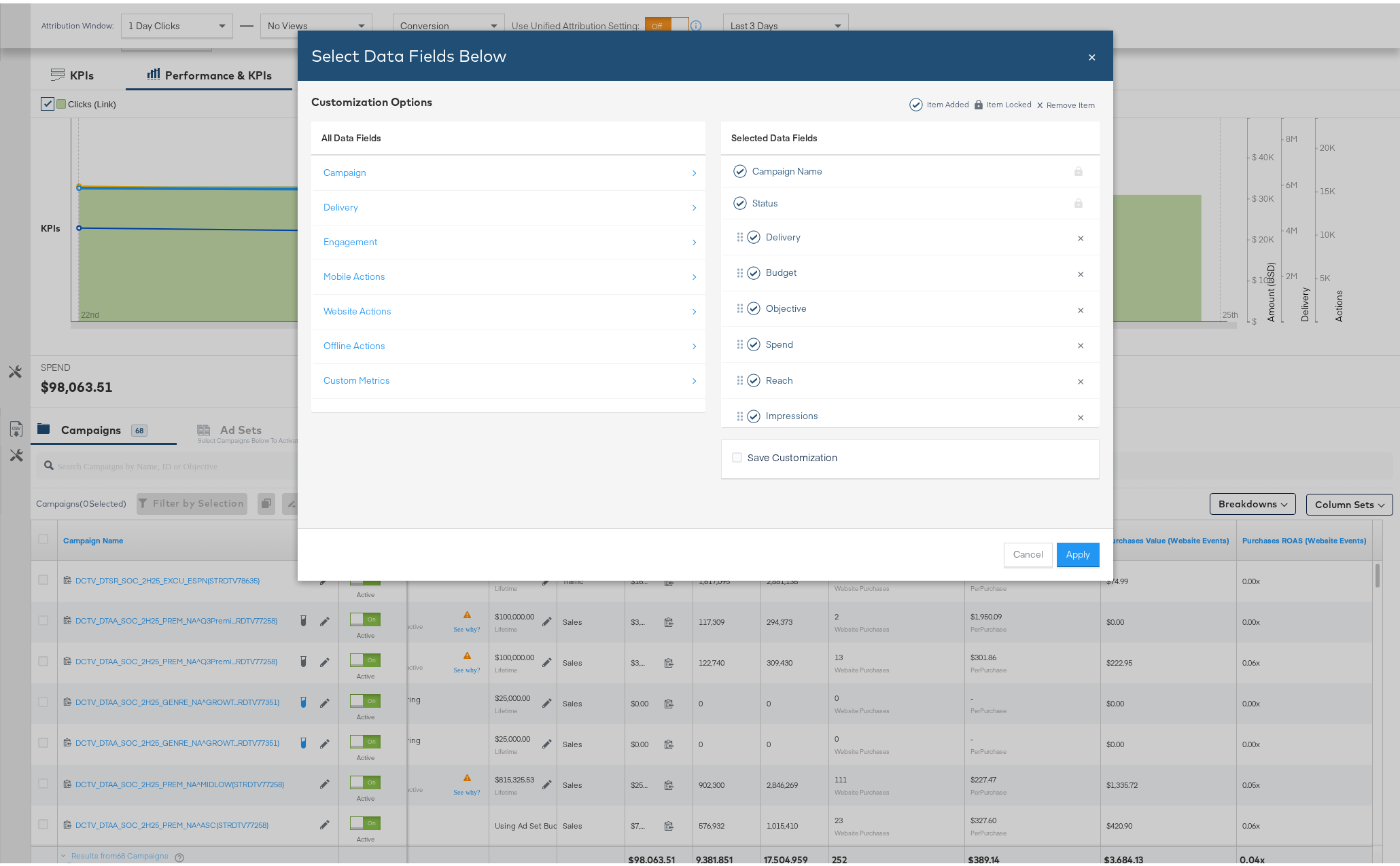
click at [336, 138] on span "All Data Fields" at bounding box center [352, 135] width 60 height 12
click at [352, 231] on div "Engagement" at bounding box center [510, 239] width 372 height 28
click at [1012, 540] on button "Cancel" at bounding box center [1027, 551] width 49 height 24
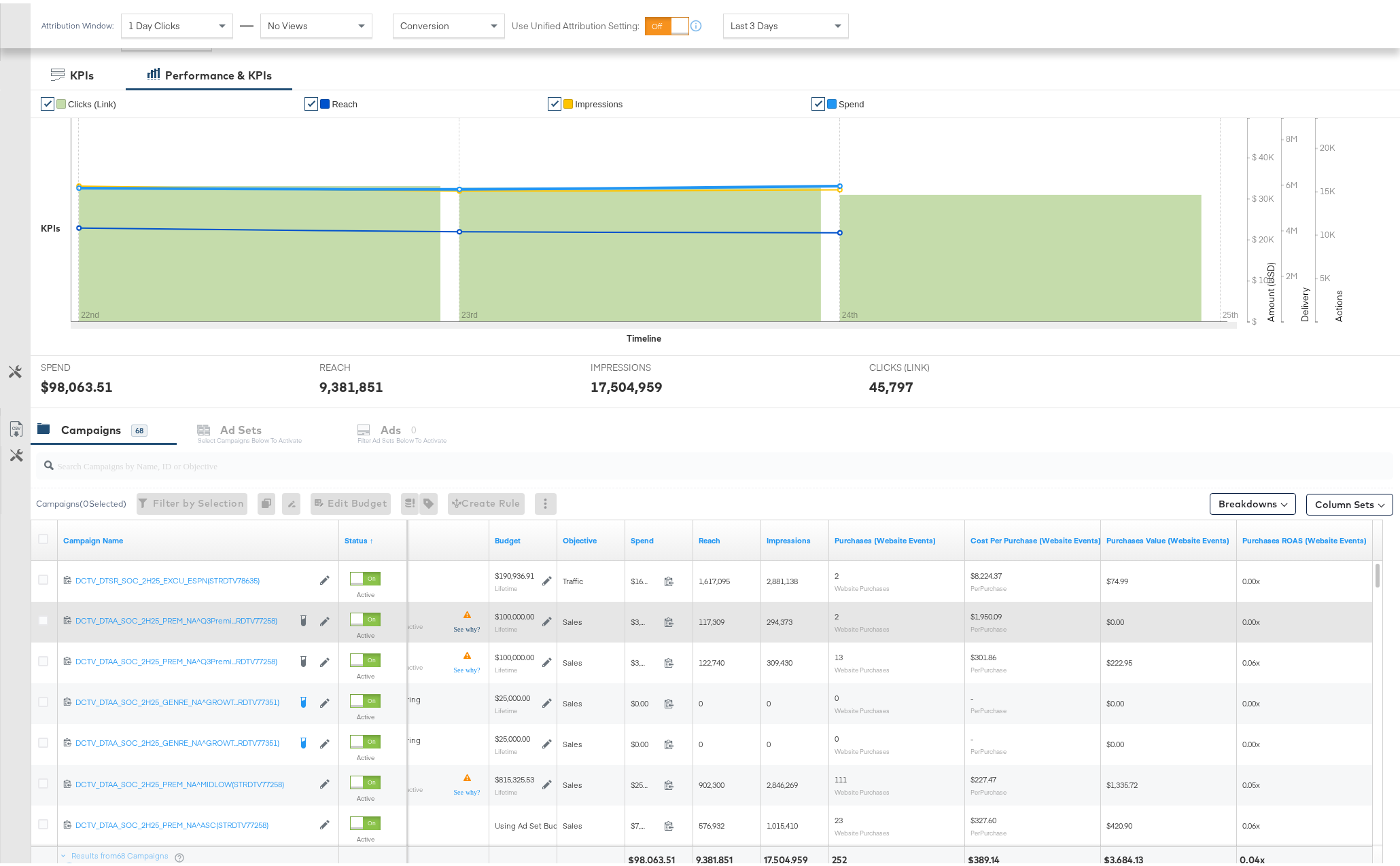
click at [471, 615] on icon at bounding box center [467, 611] width 7 height 7
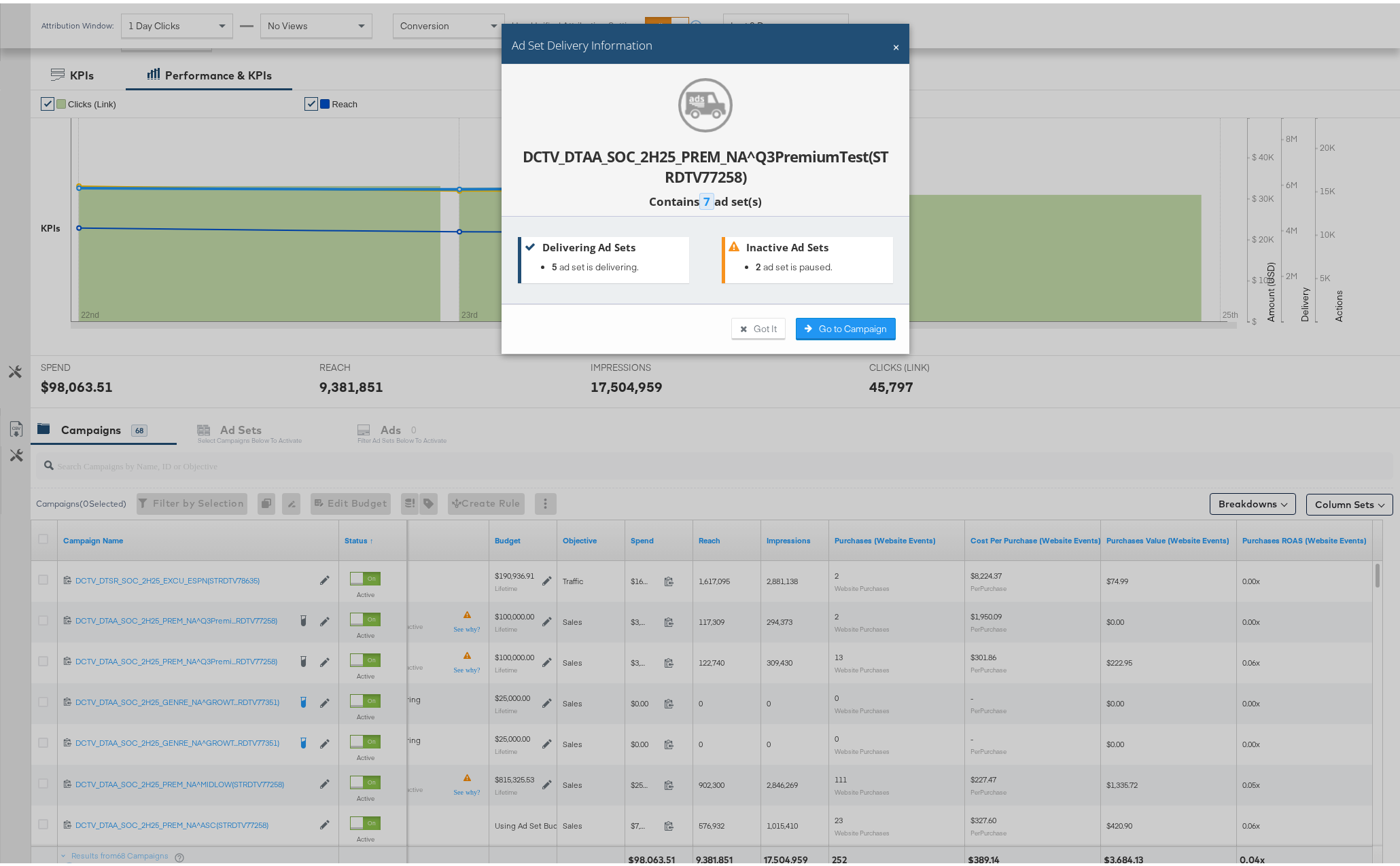
click at [799, 267] on li "2 ad set is paused." at bounding box center [822, 264] width 134 height 13
click at [749, 326] on button "Got It" at bounding box center [758, 326] width 54 height 23
